Goal: Navigation & Orientation: Find specific page/section

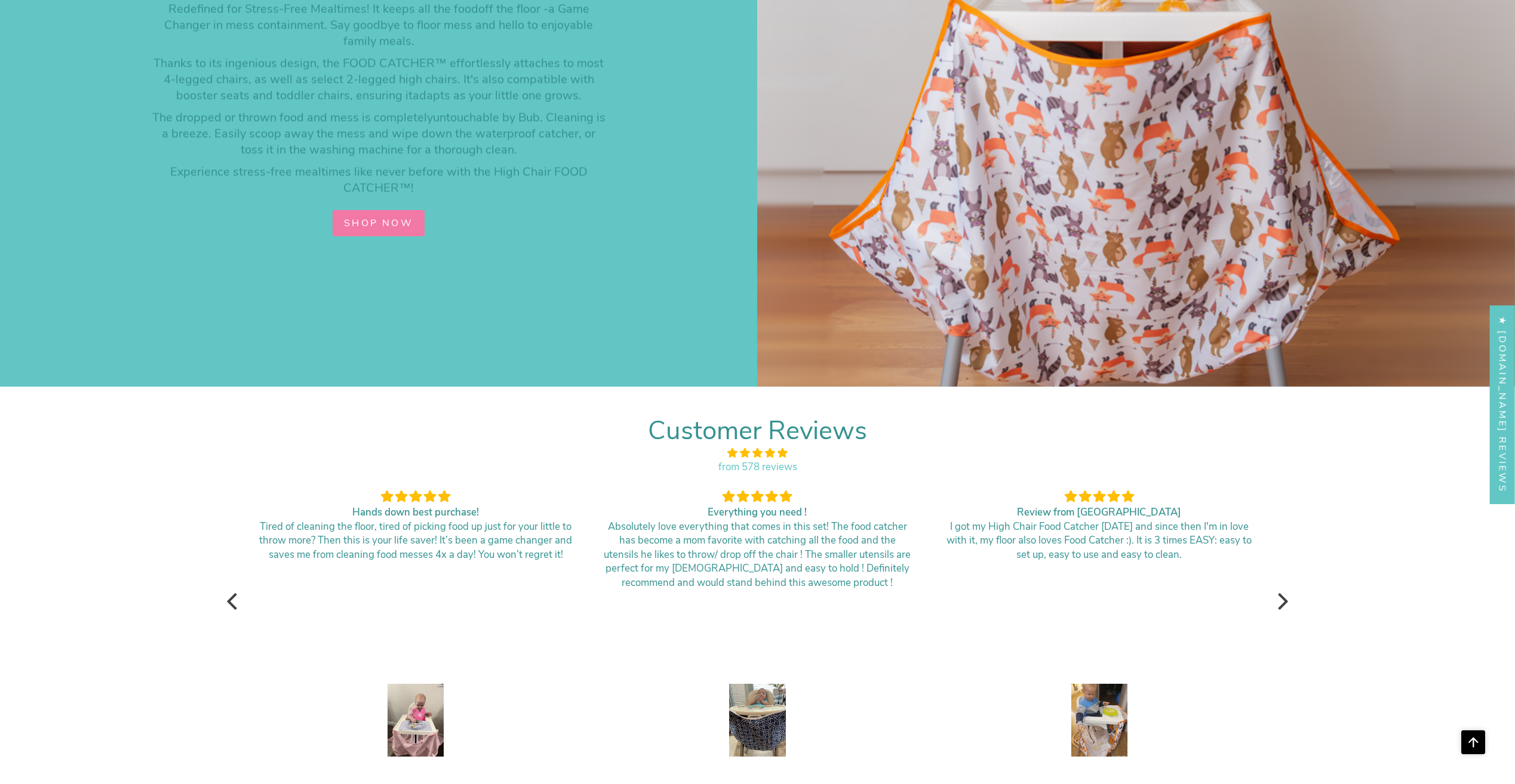
scroll to position [2407, 0]
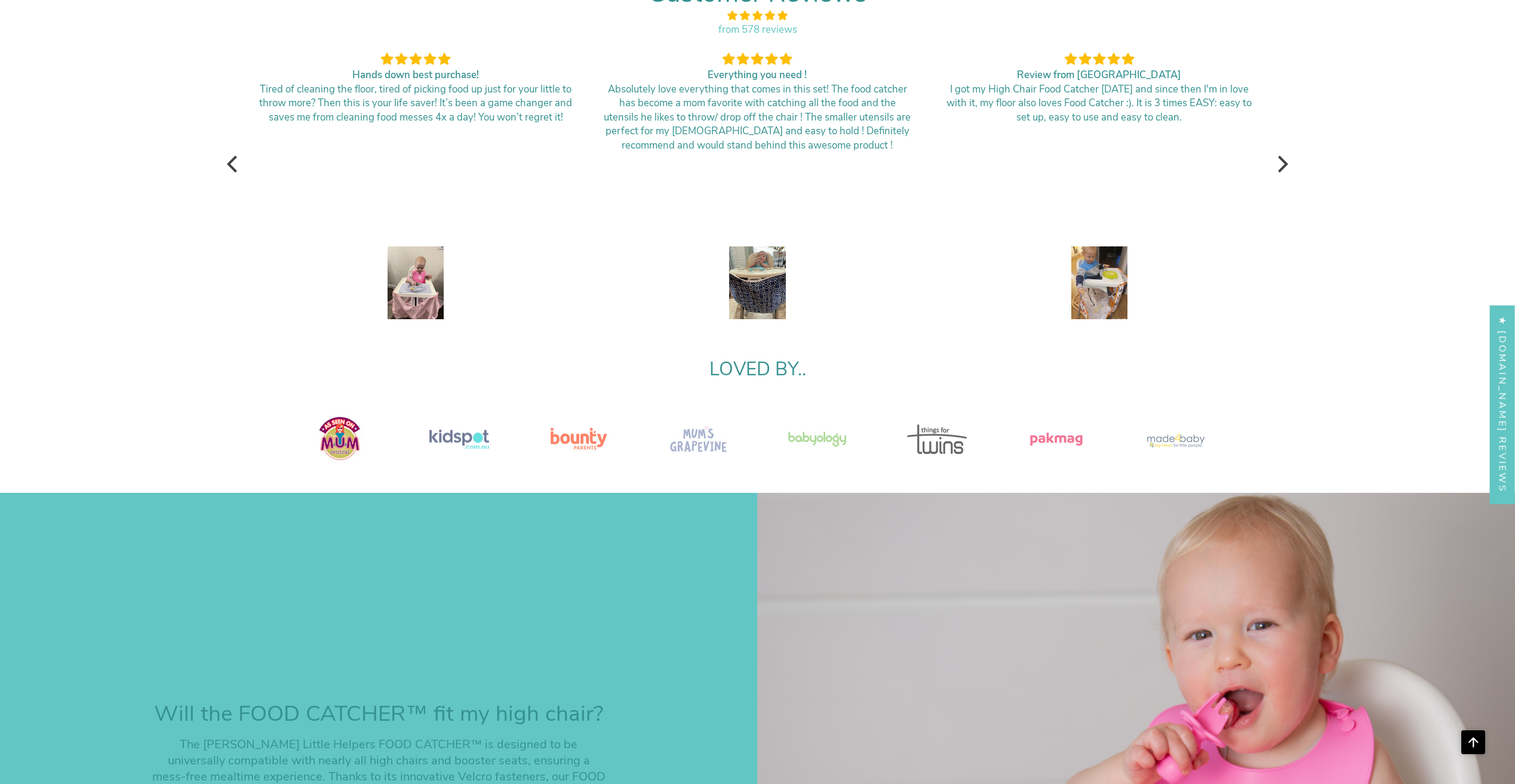
click at [419, 289] on img at bounding box center [415, 284] width 56 height 75
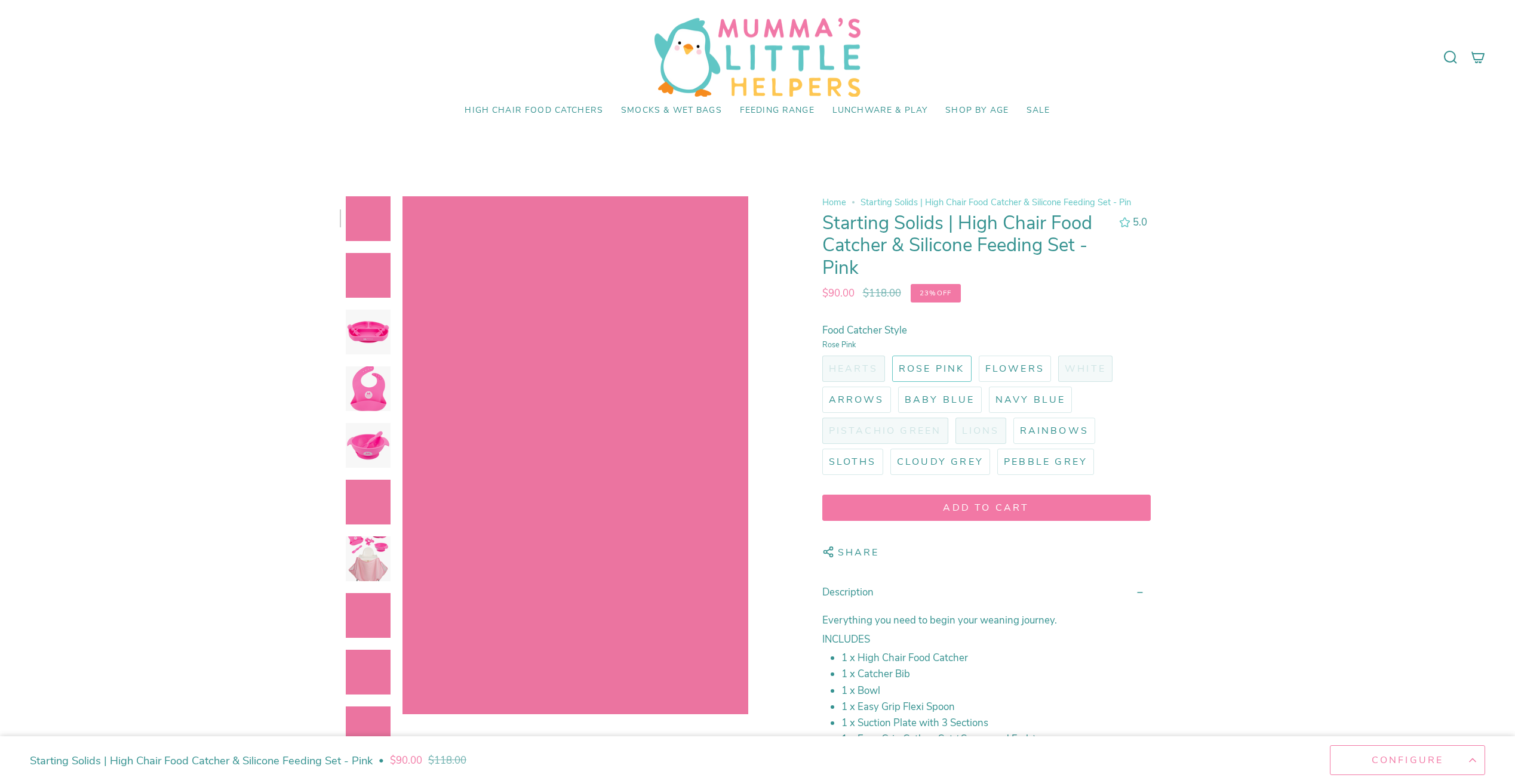
scroll to position [2040, 0]
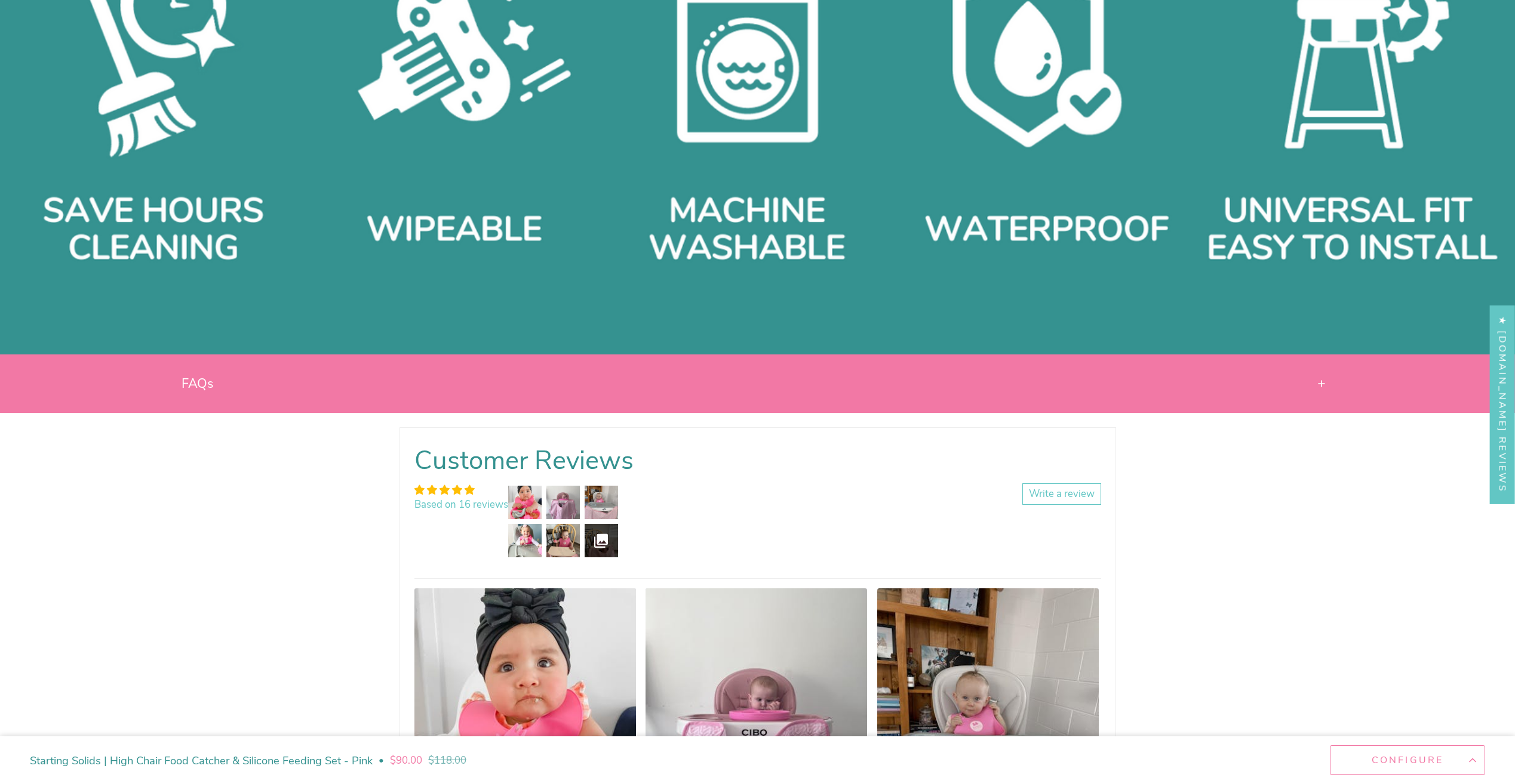
select select "pictures-first"
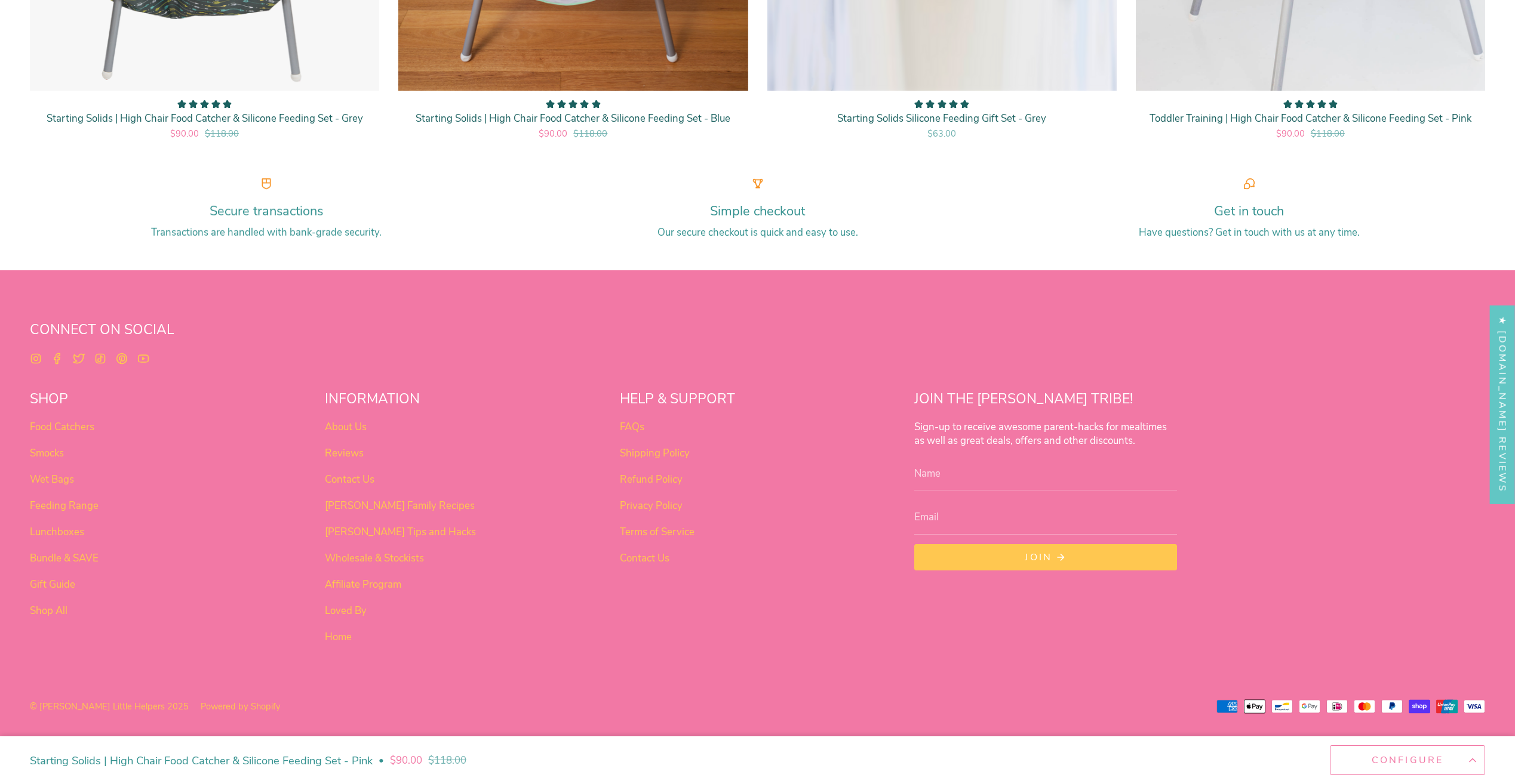
scroll to position [3097, 0]
